Goal: Find specific page/section: Find specific page/section

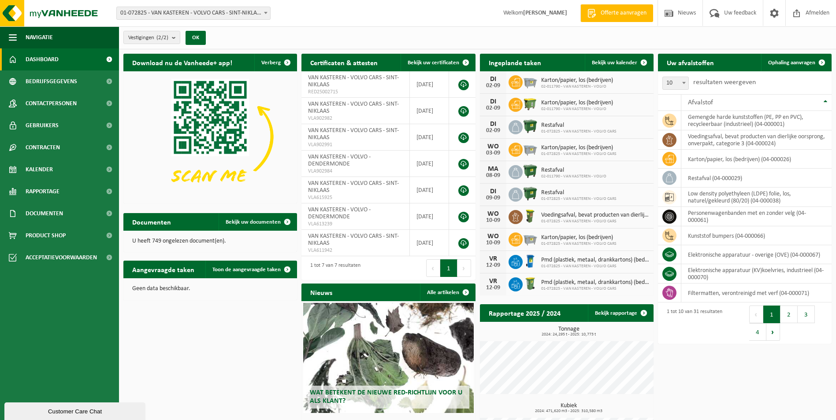
click at [264, 13] on b at bounding box center [266, 13] width 4 height 2
select select "6444"
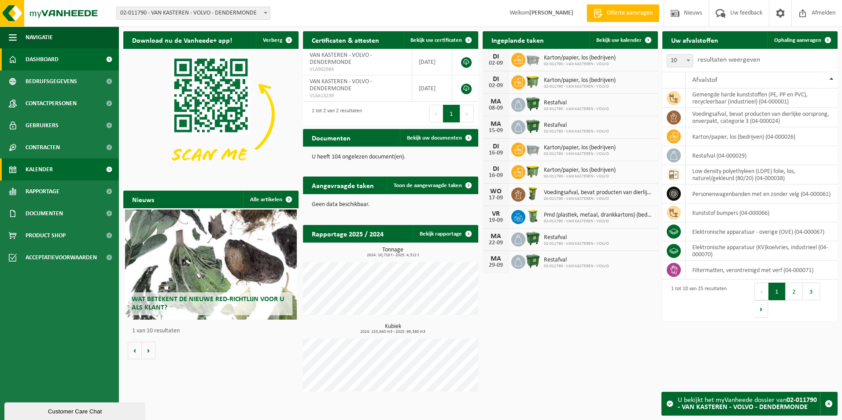
click at [48, 168] on span "Kalender" at bounding box center [39, 170] width 27 height 22
